Goal: Browse casually: Explore the website without a specific task or goal

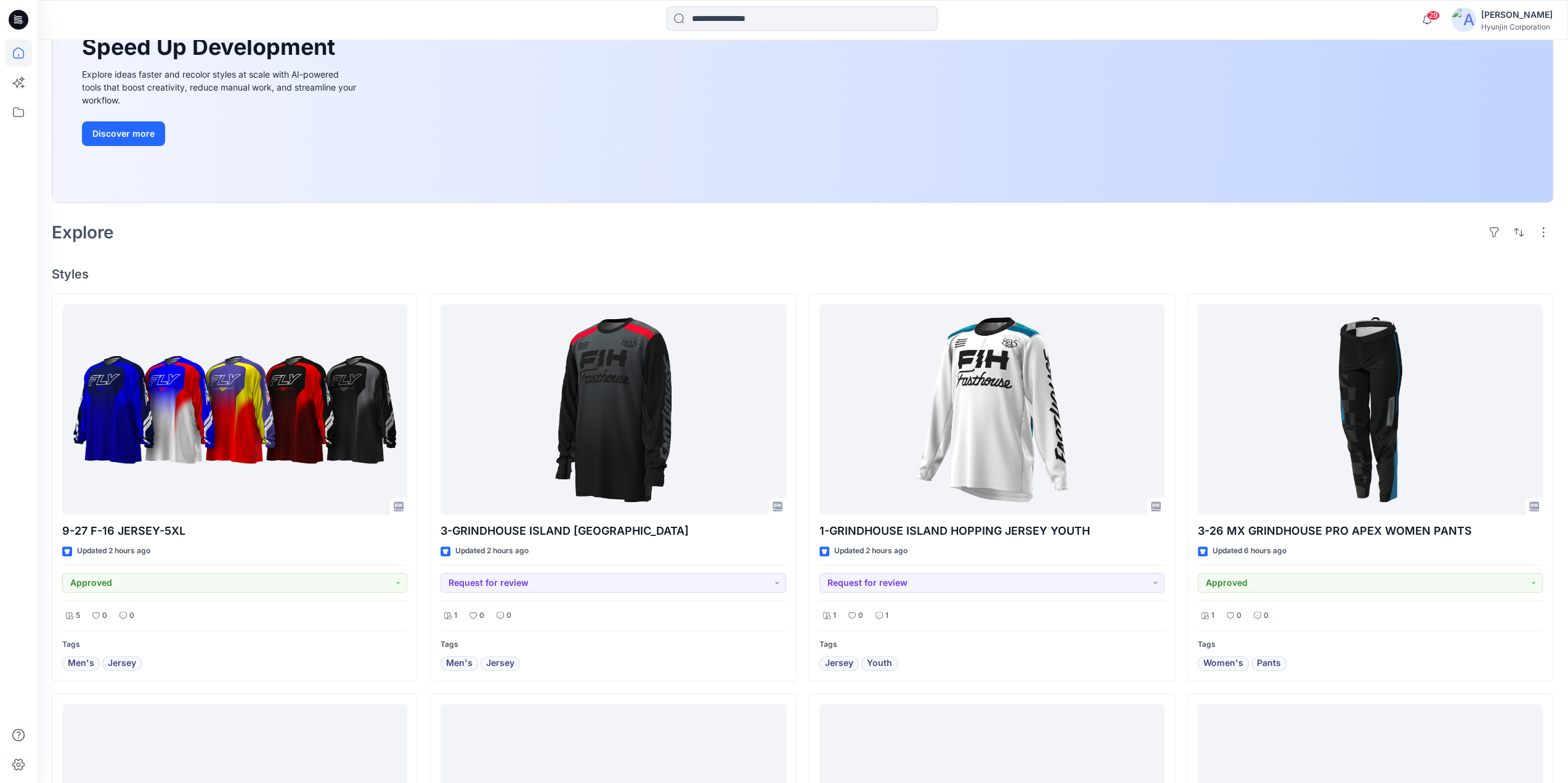
scroll to position [184, 0]
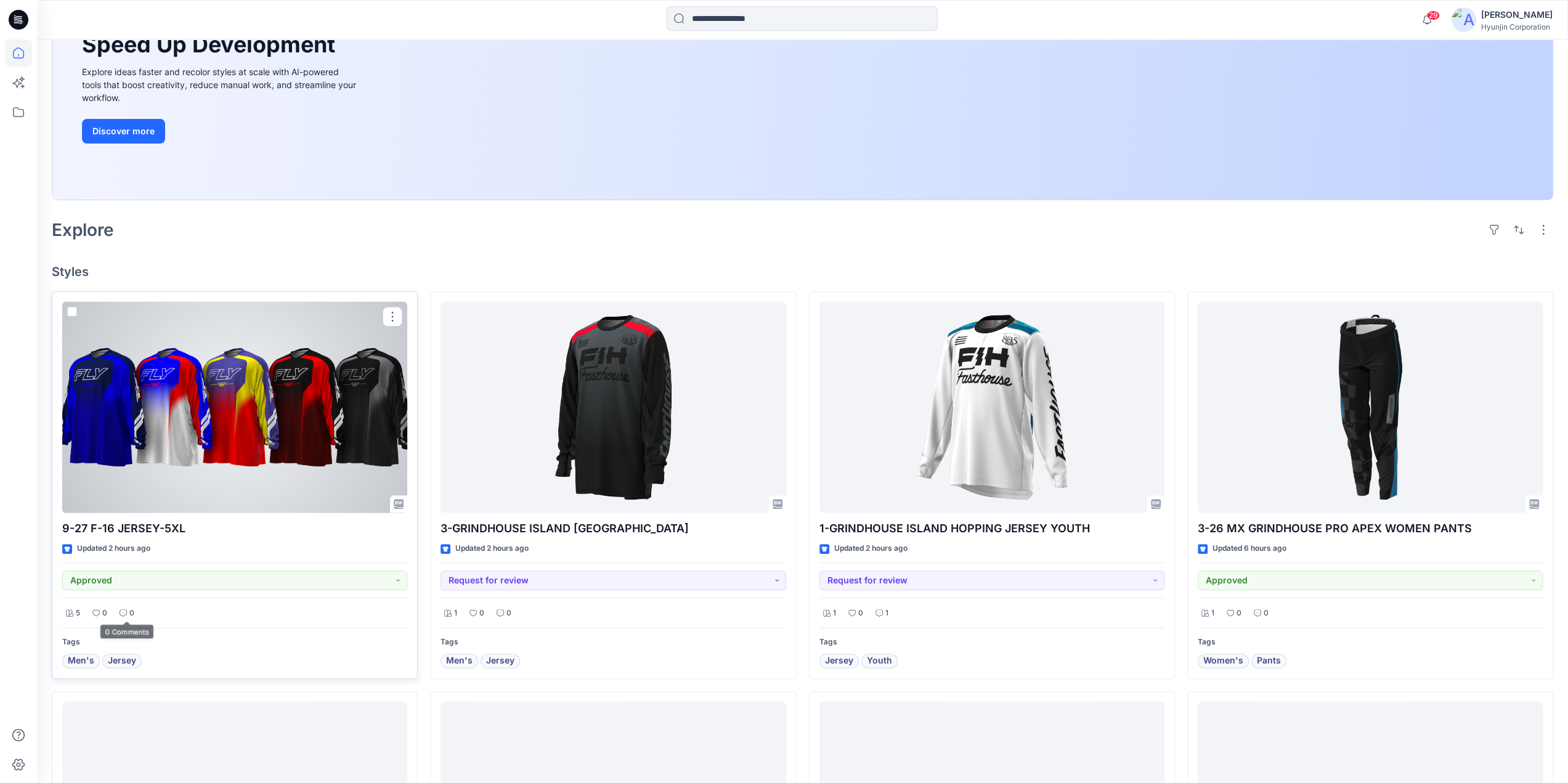
click at [228, 434] on div at bounding box center [234, 408] width 345 height 211
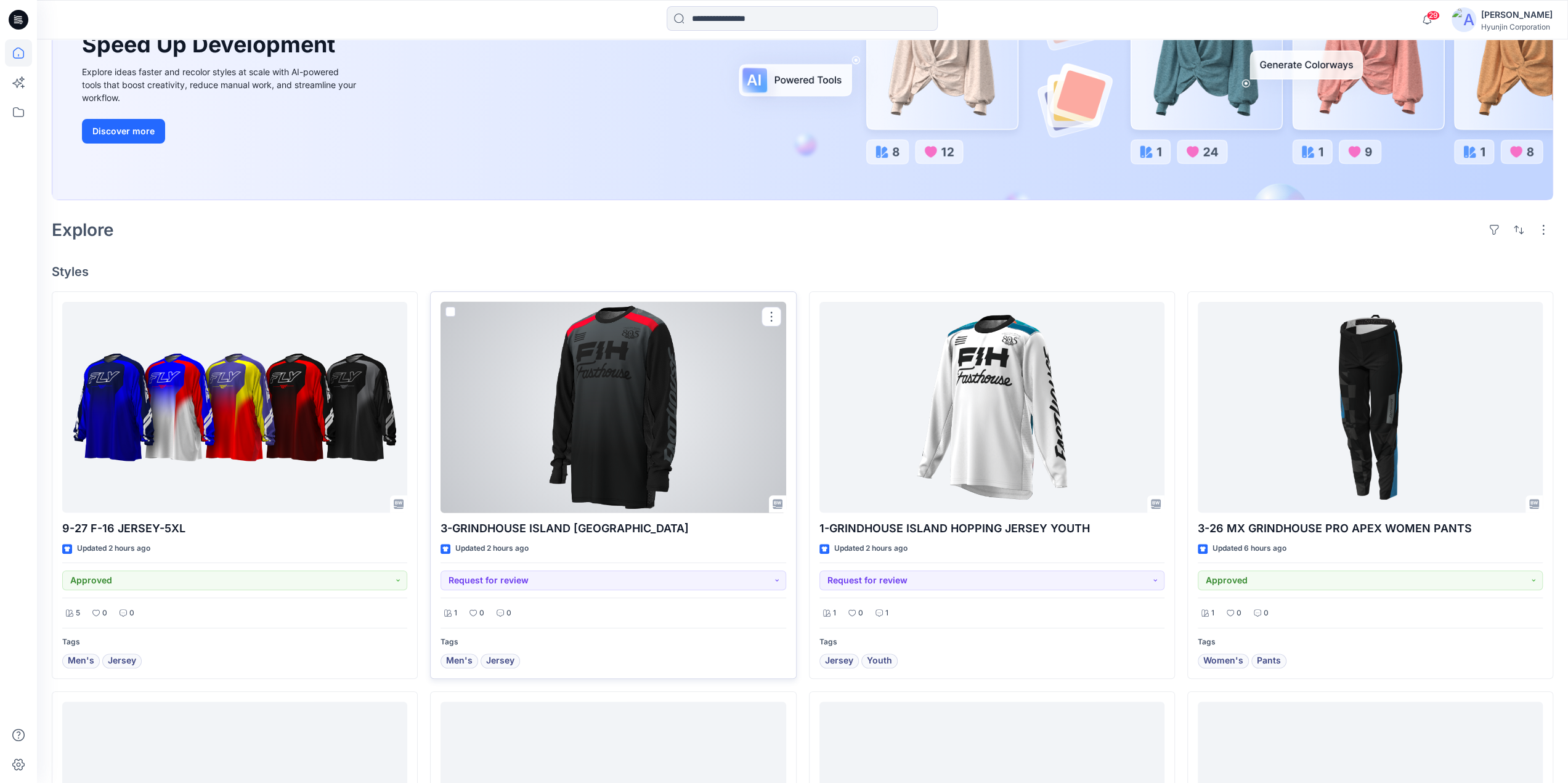
scroll to position [246, 0]
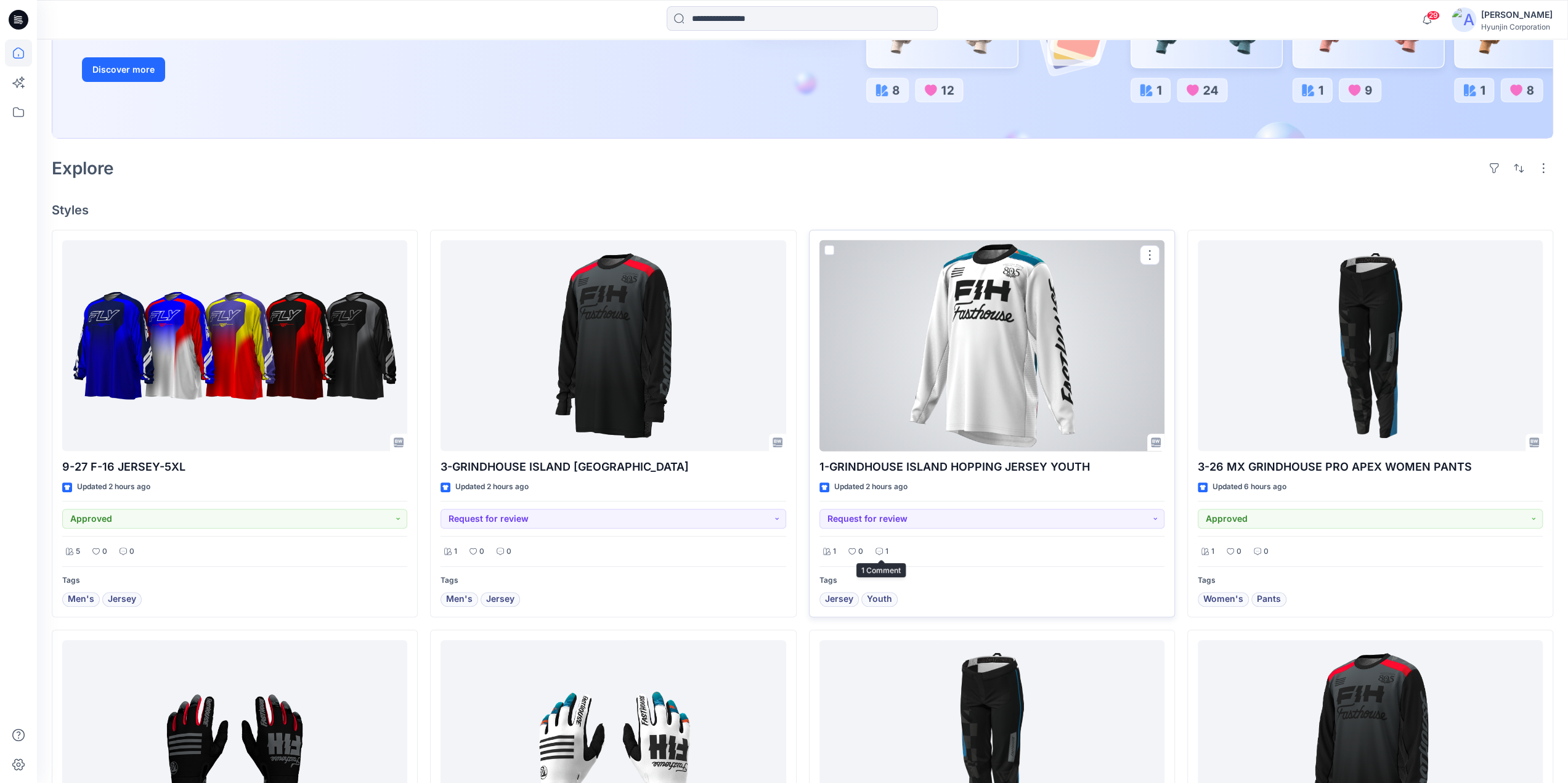
click at [886, 551] on p "1" at bounding box center [886, 551] width 3 height 13
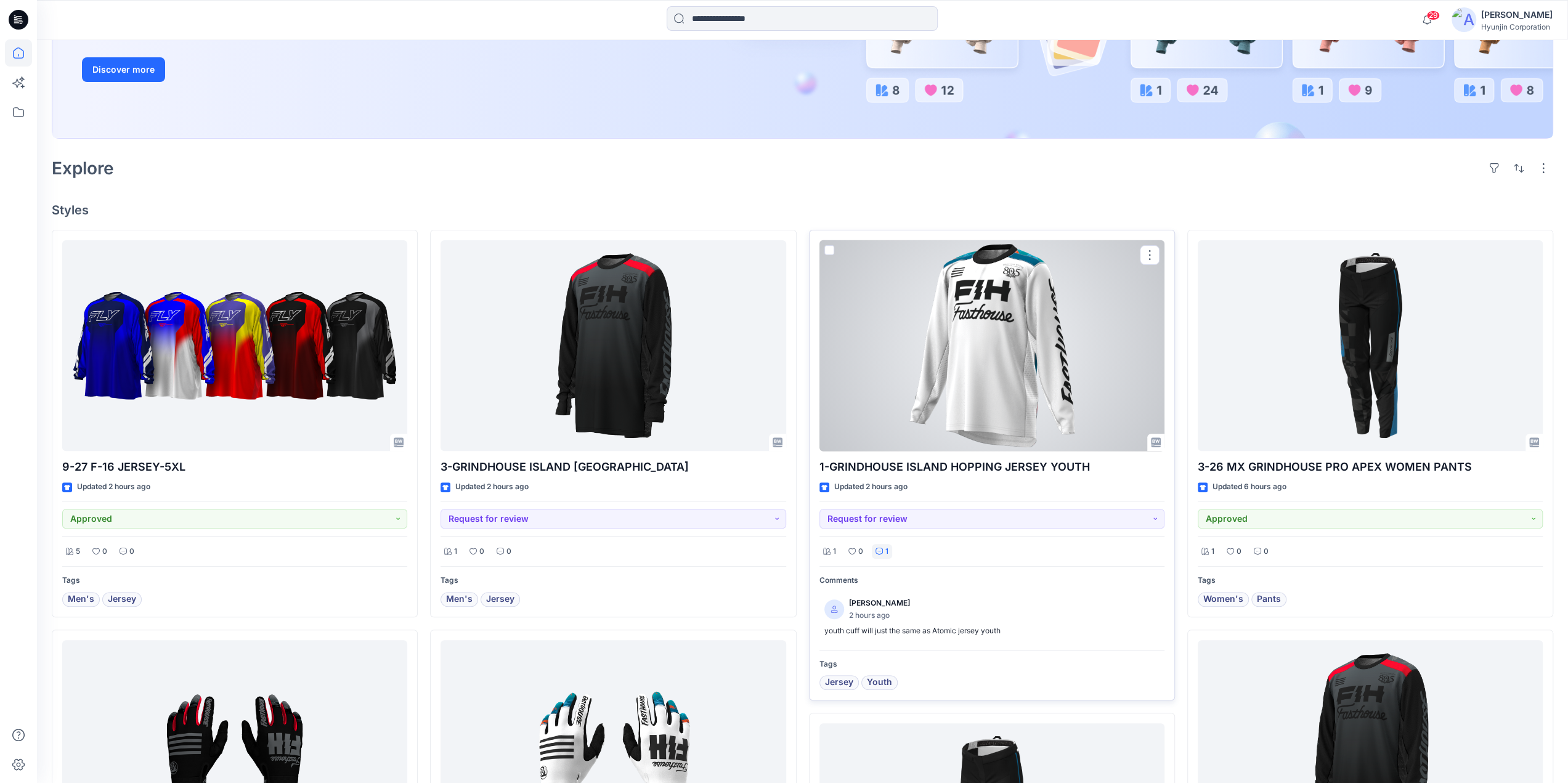
click at [910, 458] on p "1-GRINDHOUSE ISLAND HOPPING JERSEY YOUTH" at bounding box center [992, 467] width 345 height 17
click at [1081, 280] on div at bounding box center [992, 346] width 345 height 211
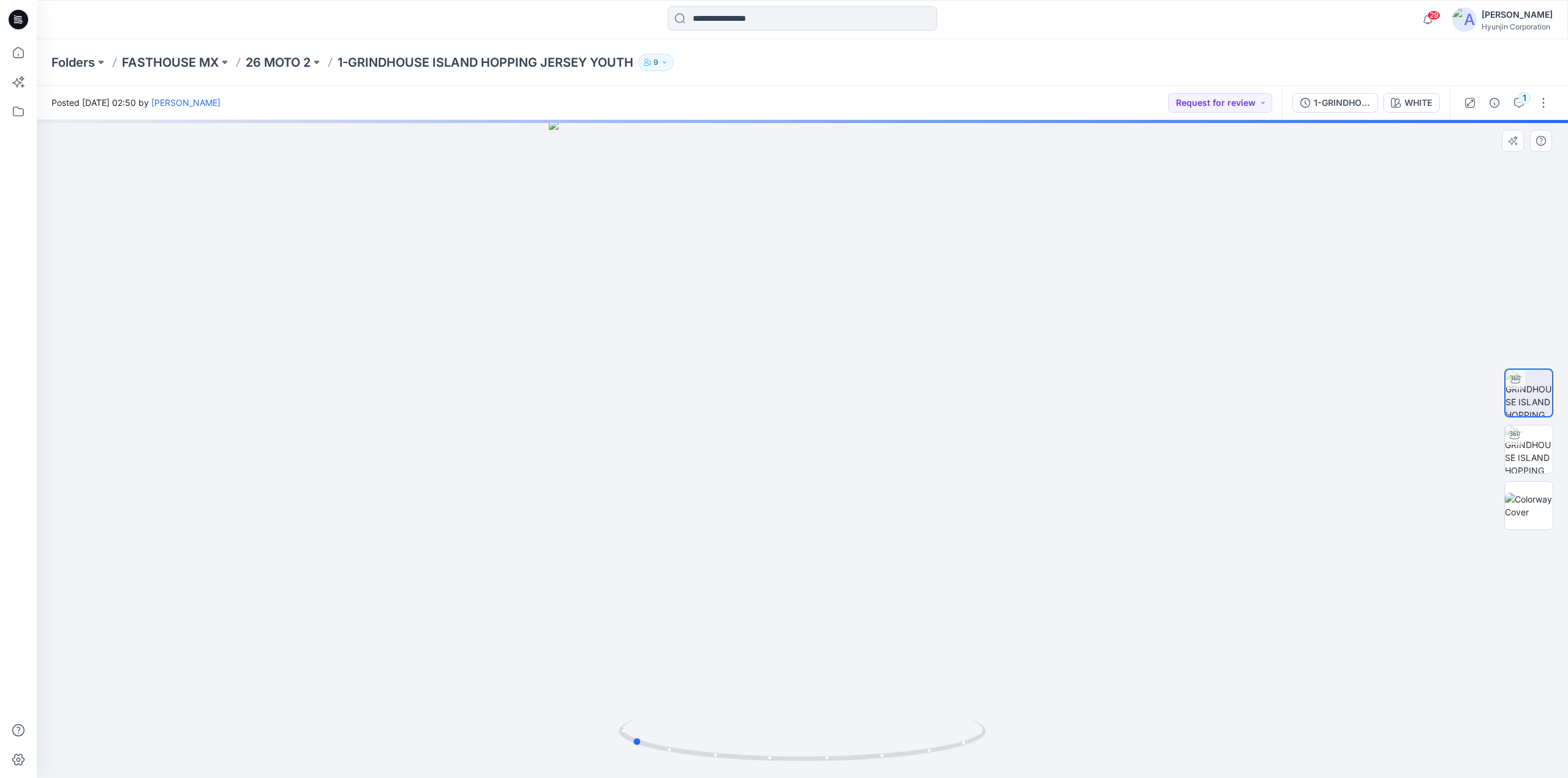
drag, startPoint x: 1236, startPoint y: 550, endPoint x: 1070, endPoint y: 567, distance: 166.9
click at [1070, 567] on div at bounding box center [802, 448] width 1531 height 658
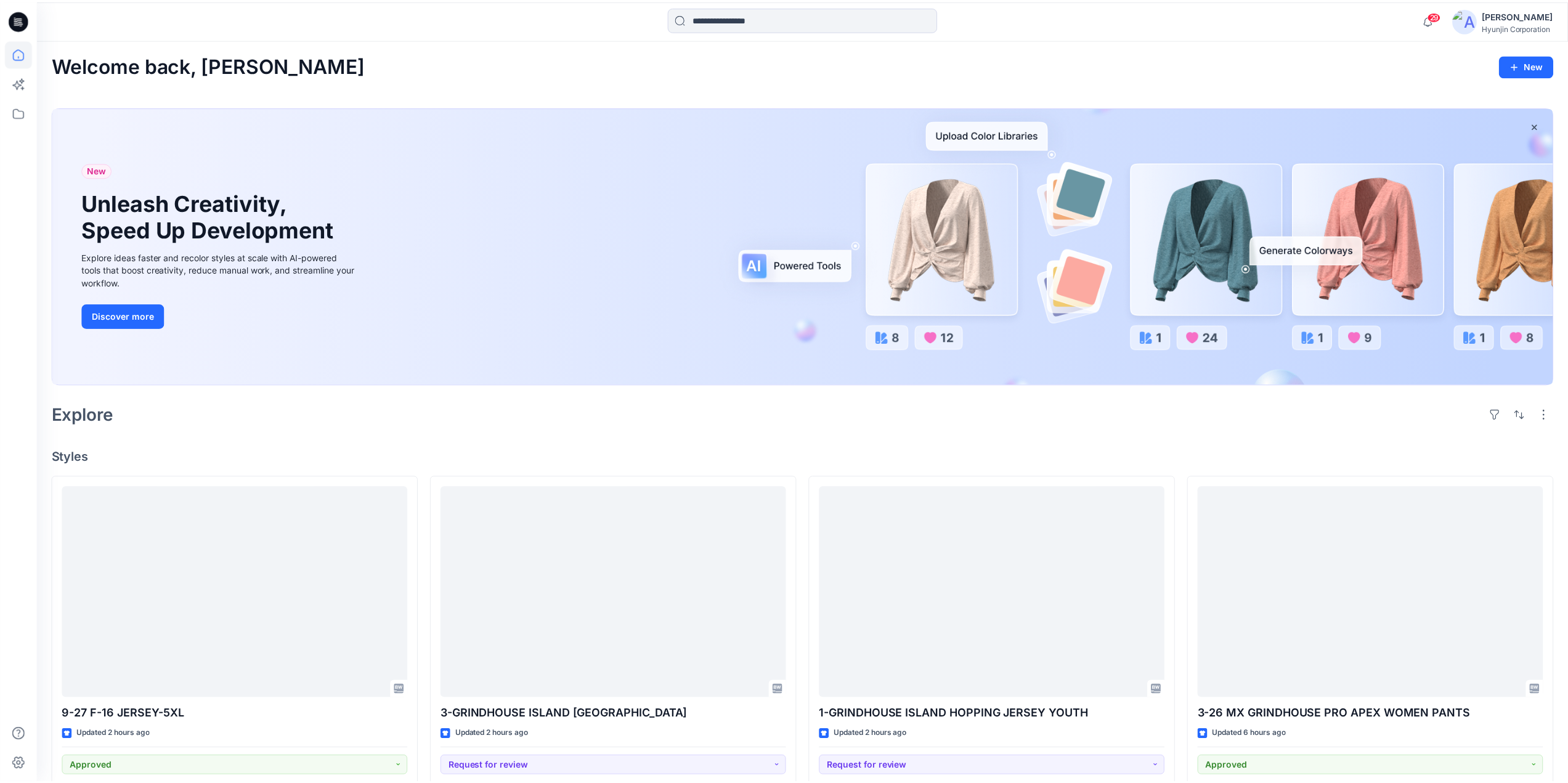
scroll to position [246, 0]
